Goal: Find specific page/section: Find specific page/section

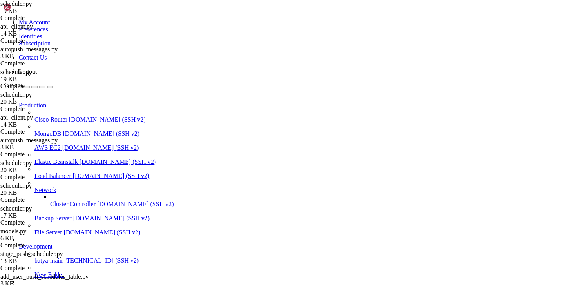
scroll to position [643533, 0]
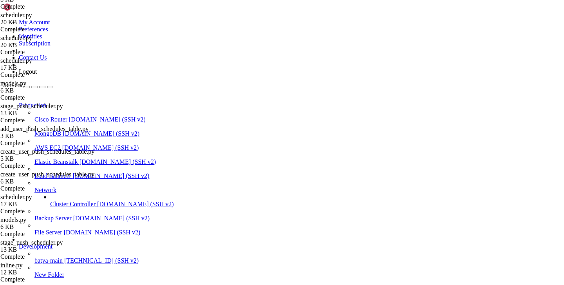
type input "/var/service/batya_vpn_bot"
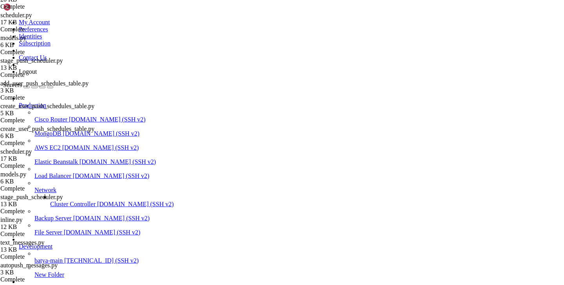
scroll to position [216, 0]
drag, startPoint x: 60, startPoint y: 661, endPoint x: 82, endPoint y: 661, distance: 22.7
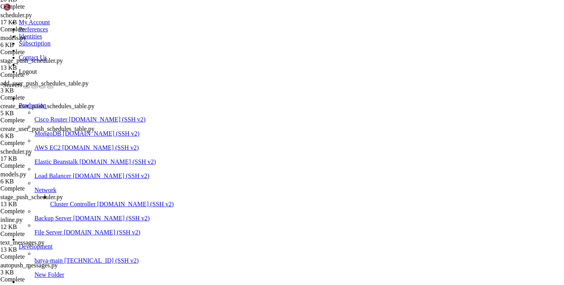
copy x-row "vpnbot2"
